Goal: Information Seeking & Learning: Learn about a topic

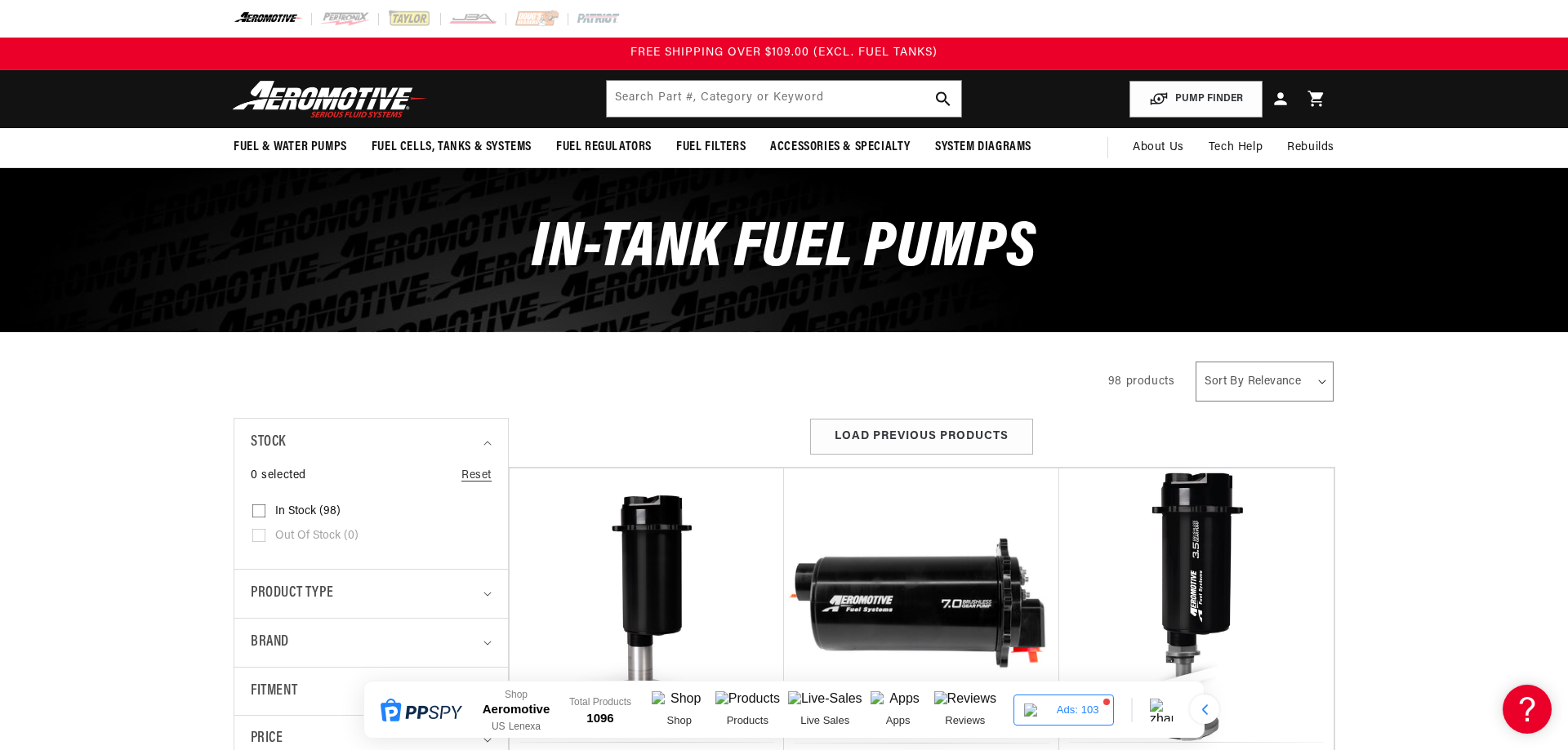
click at [1440, 360] on div "Close dialog NOT SO FAST! No time to browse? No problem. Sign up and we'll keep…" at bounding box center [784, 375] width 1568 height 750
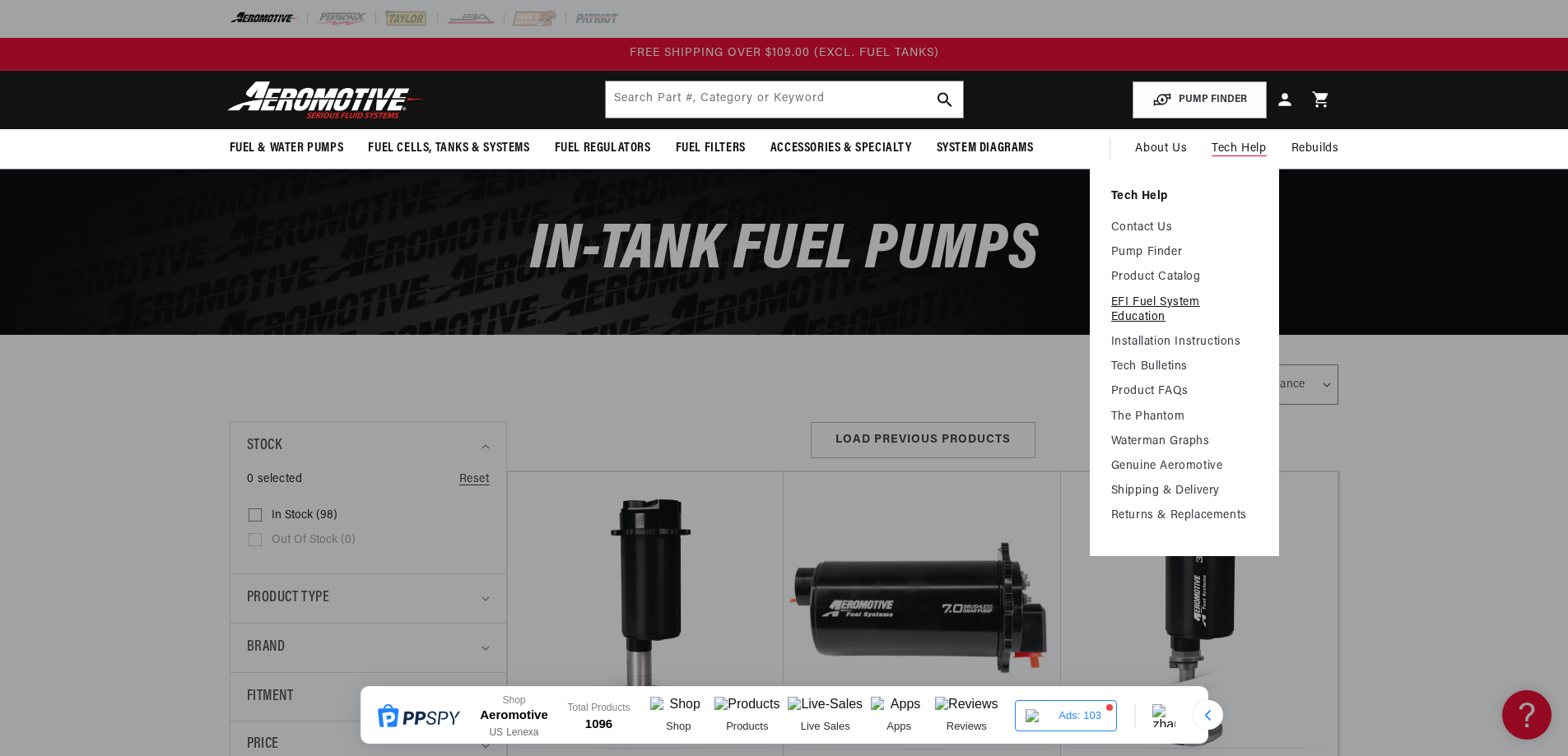
click at [1161, 311] on link "EFI Fuel System Education" at bounding box center [1184, 310] width 147 height 30
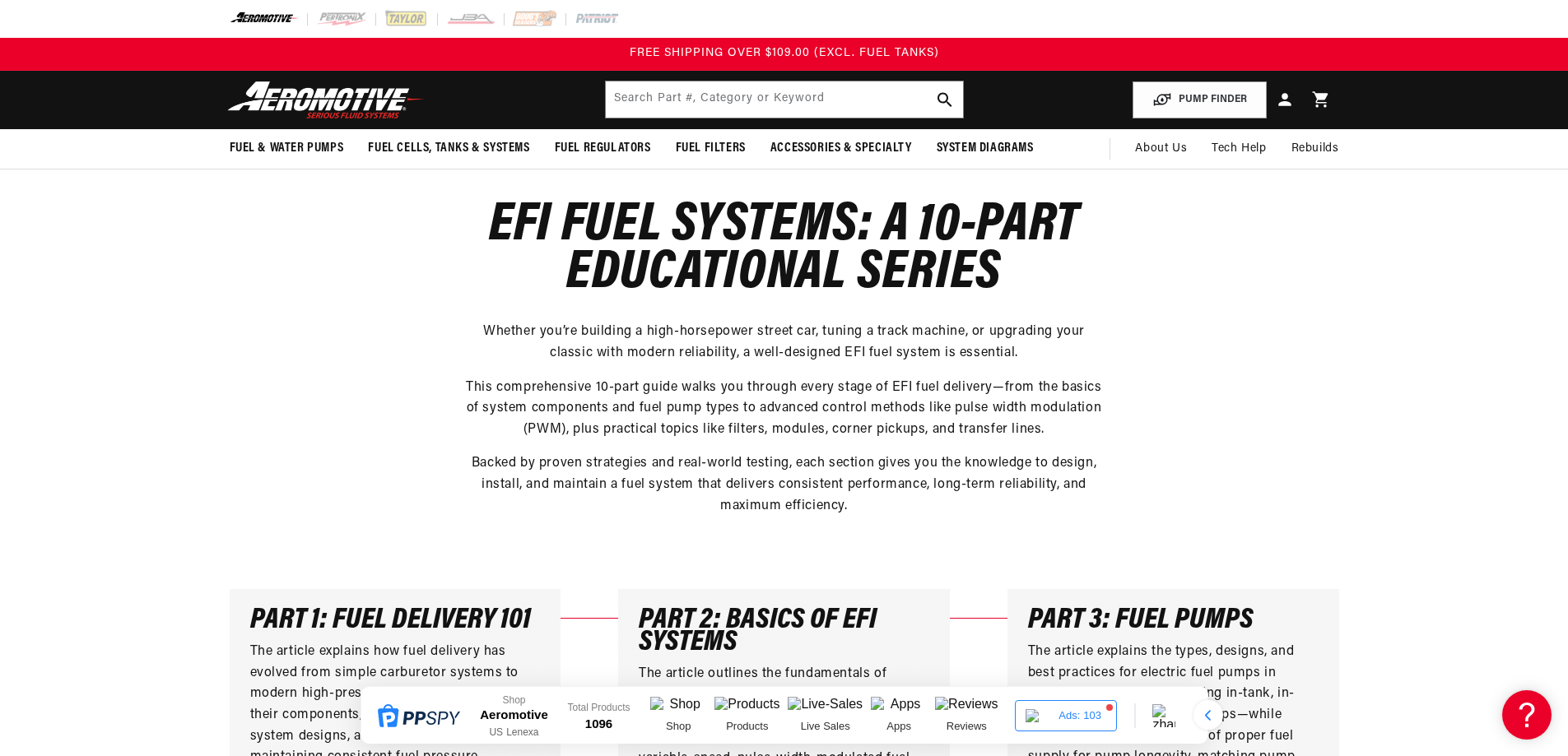
click at [1286, 337] on div "EFI Fuel Systems: A 10-Part Educational Series Whether you’re building a high-h…" at bounding box center [784, 360] width 1043 height 315
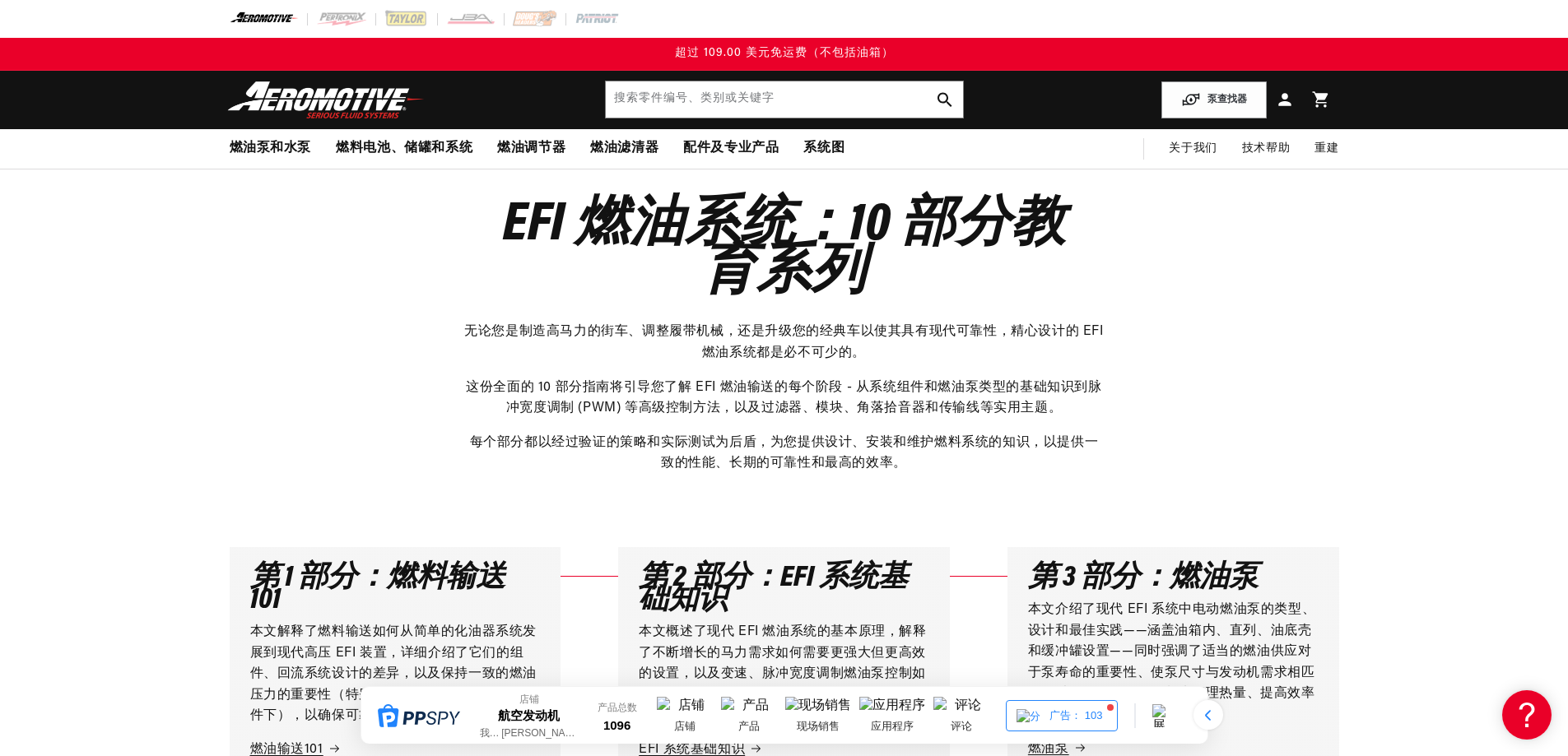
click at [1009, 336] on font "无论您是制造高马力的街车、调整履带机械，还是升级您的经典车以使其具有现代可靠性，精心设计的 EFI 燃油系统都是必不可少的。" at bounding box center [783, 343] width 639 height 35
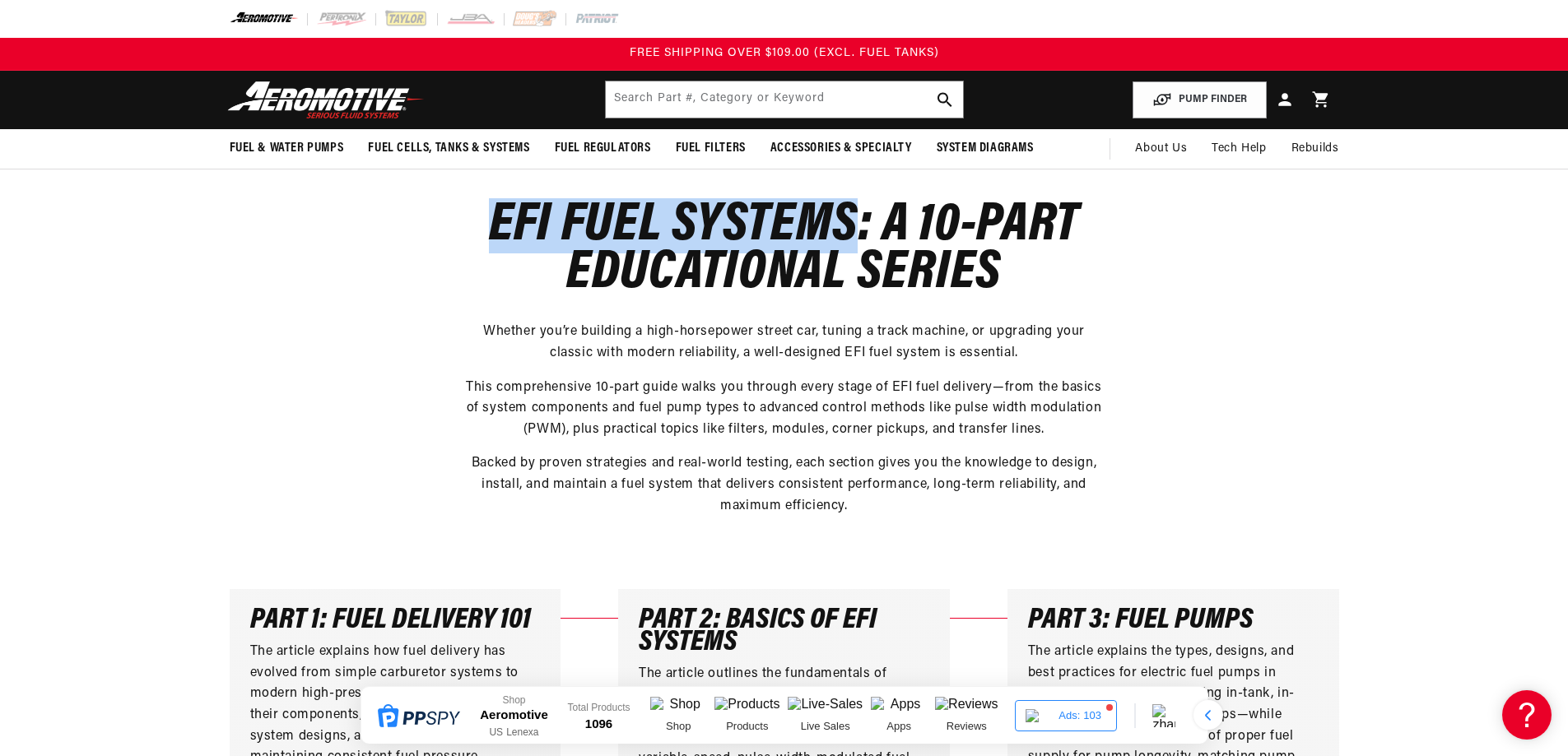
drag, startPoint x: 494, startPoint y: 217, endPoint x: 847, endPoint y: 212, distance: 353.0
click at [847, 212] on h1 "EFI Fuel Systems: A 10-Part Educational Series" at bounding box center [784, 250] width 642 height 96
copy h1 "EFI Fuel Systems"
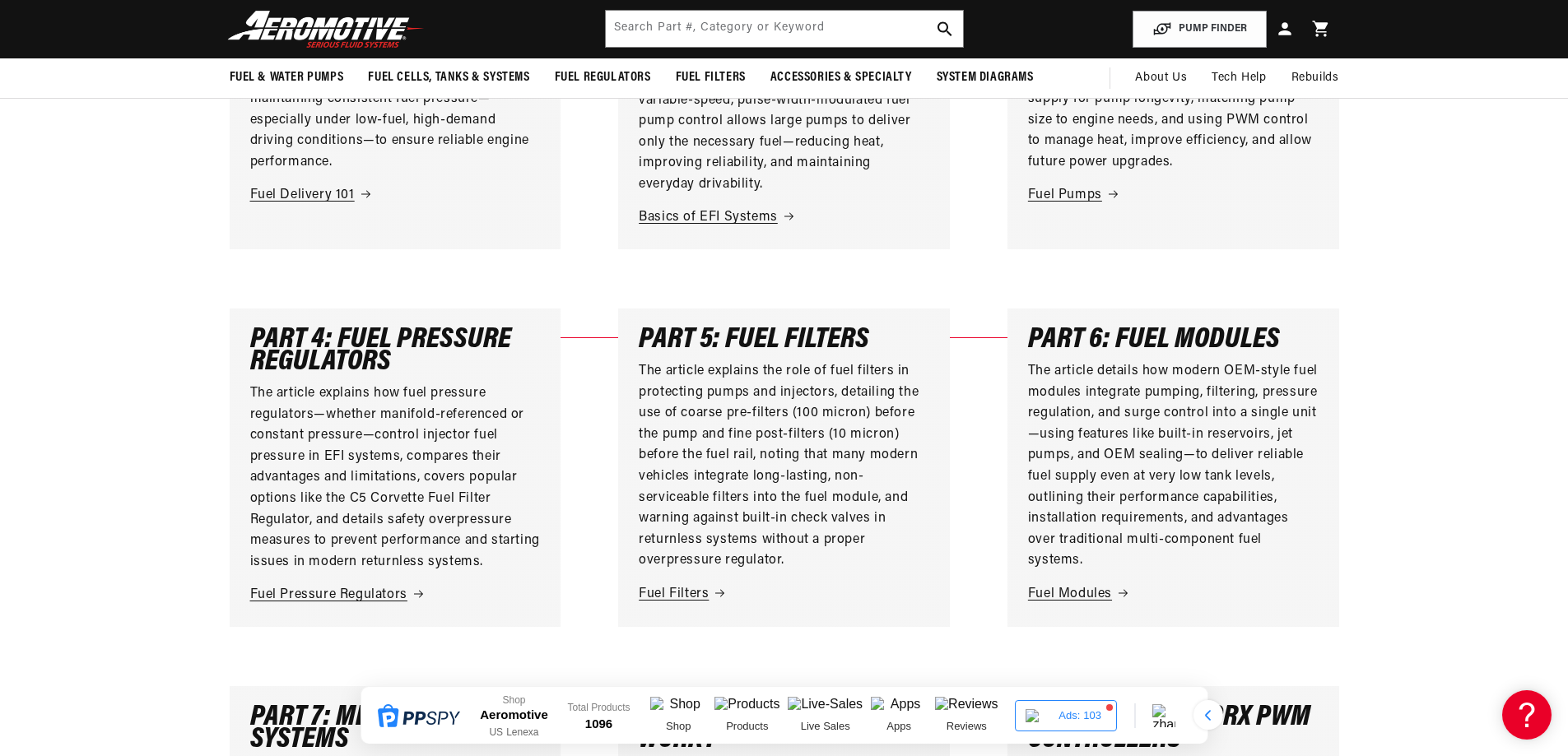
scroll to position [576, 0]
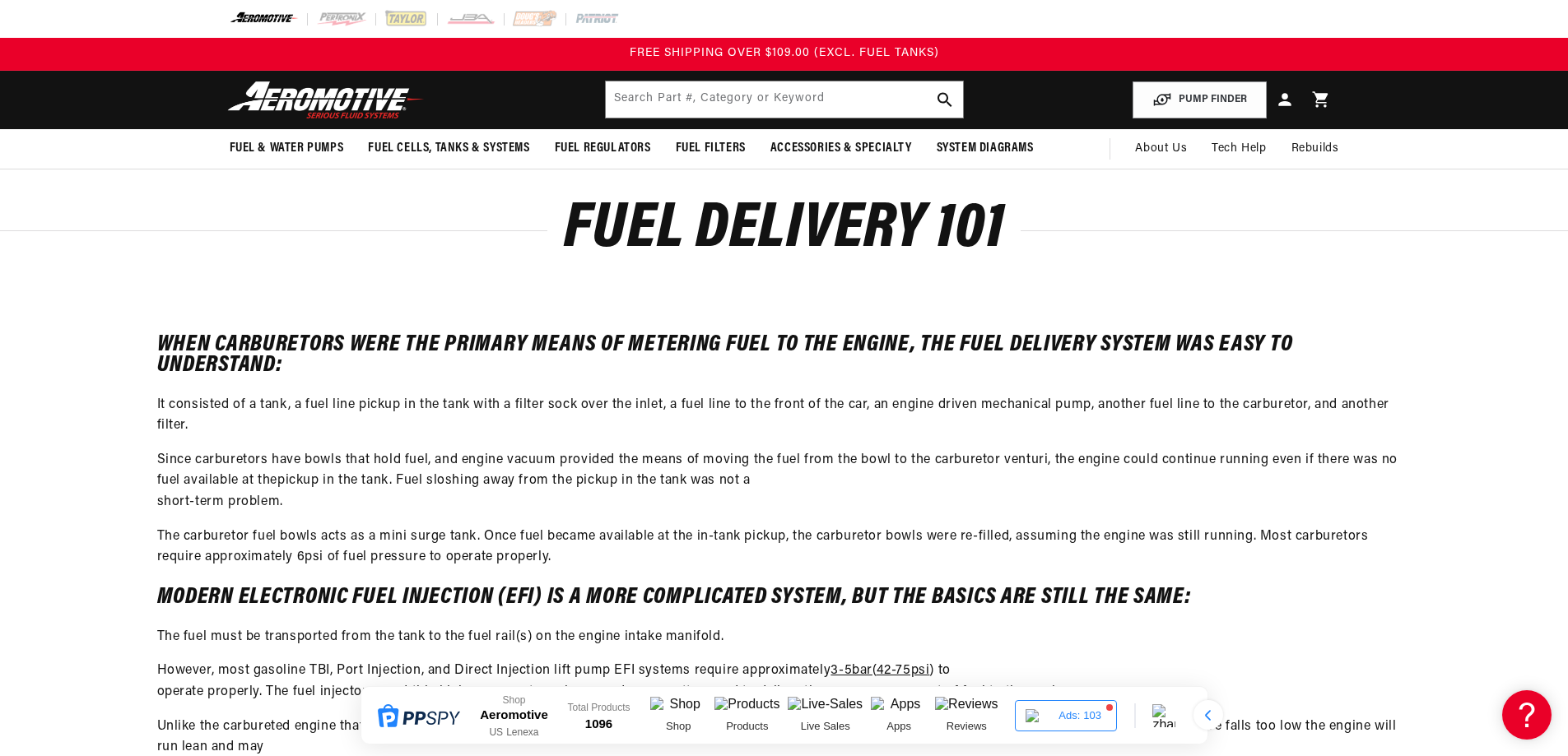
click at [705, 401] on p "It consisted of a tank, a fuel line pickup in the tank with a filter sock over …" at bounding box center [784, 415] width 1254 height 42
